Goal: Browse casually: Explore the website without a specific task or goal

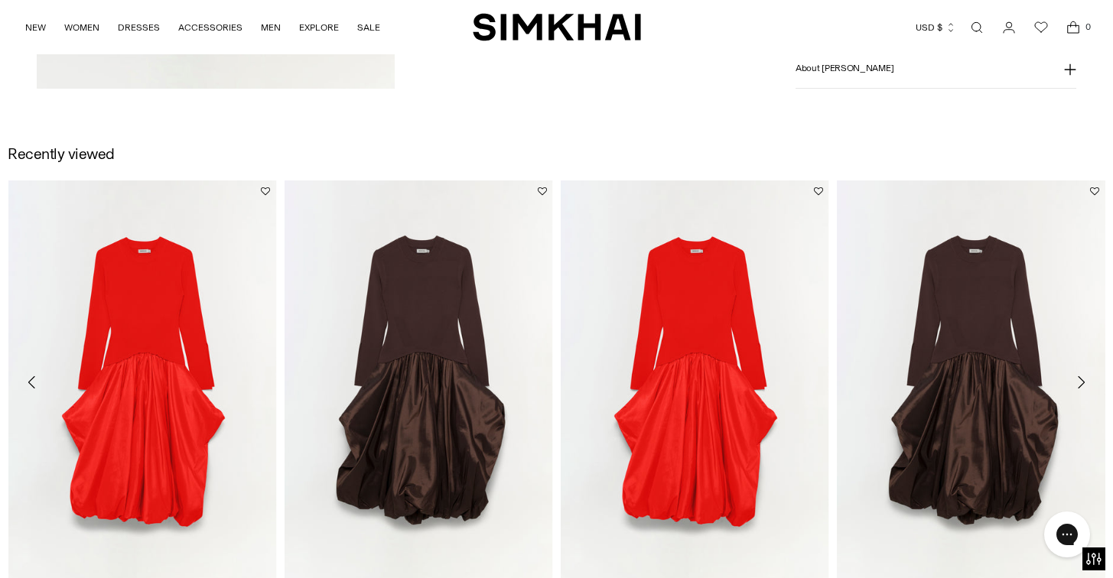
scroll to position [2186, 0]
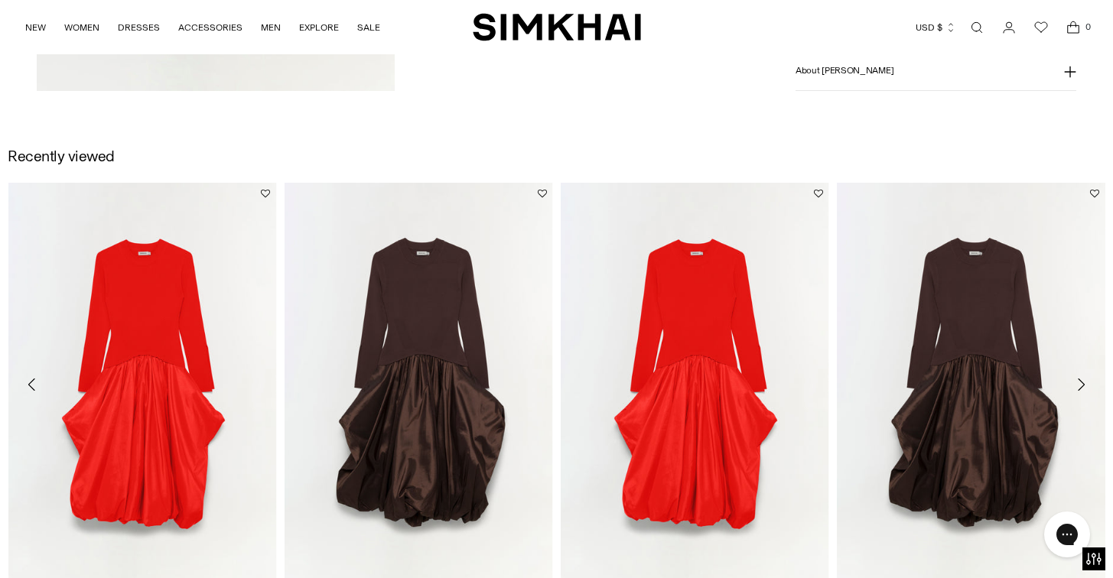
click at [1078, 380] on icon "Move to next carousel slide" at bounding box center [1080, 385] width 18 height 18
click at [1081, 383] on icon "Move to next carousel slide" at bounding box center [1080, 385] width 18 height 18
click at [34, 381] on icon "Move to previous carousel slide" at bounding box center [32, 385] width 18 height 18
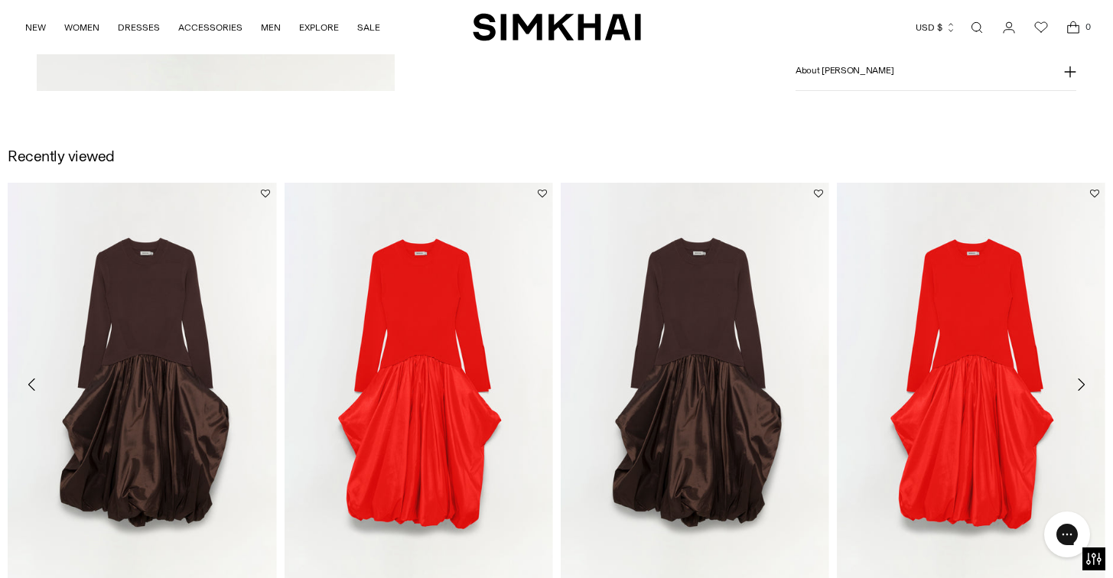
click at [34, 381] on icon "Move to previous carousel slide" at bounding box center [32, 385] width 18 height 18
click at [34, 380] on icon "Move to previous carousel slide" at bounding box center [32, 385] width 18 height 18
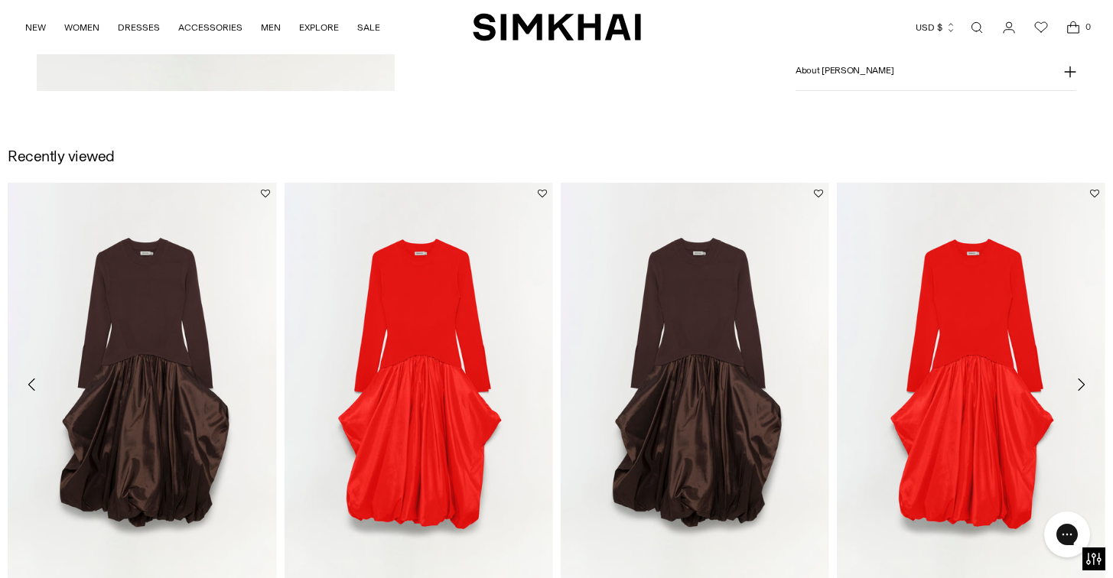
click at [34, 380] on icon "Move to previous carousel slide" at bounding box center [32, 385] width 18 height 18
